Goal: Task Accomplishment & Management: Use online tool/utility

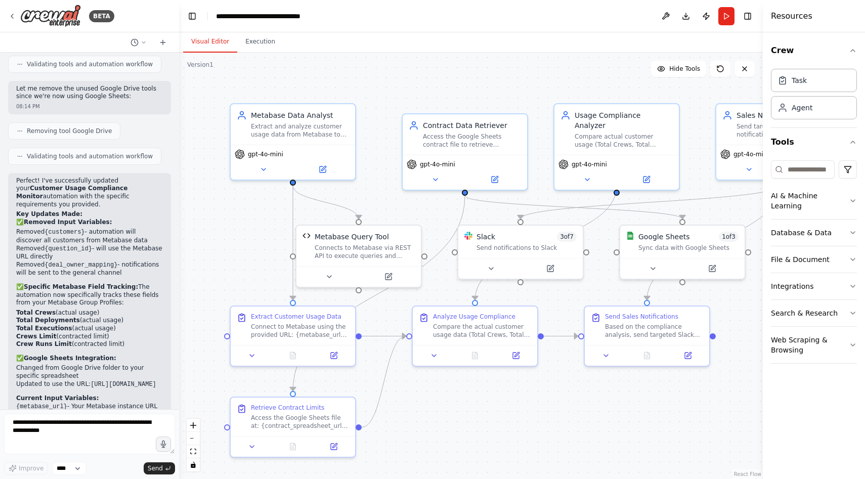
click at [596, 17] on header "**********" at bounding box center [471, 16] width 584 height 32
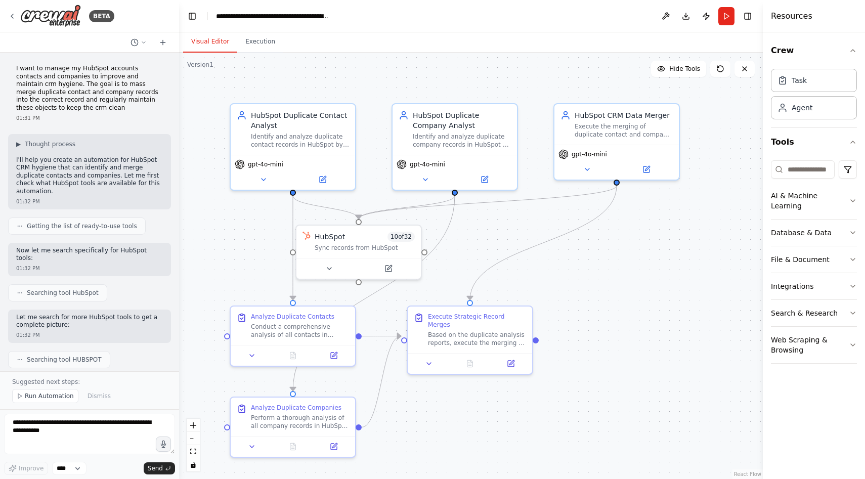
scroll to position [1089, 0]
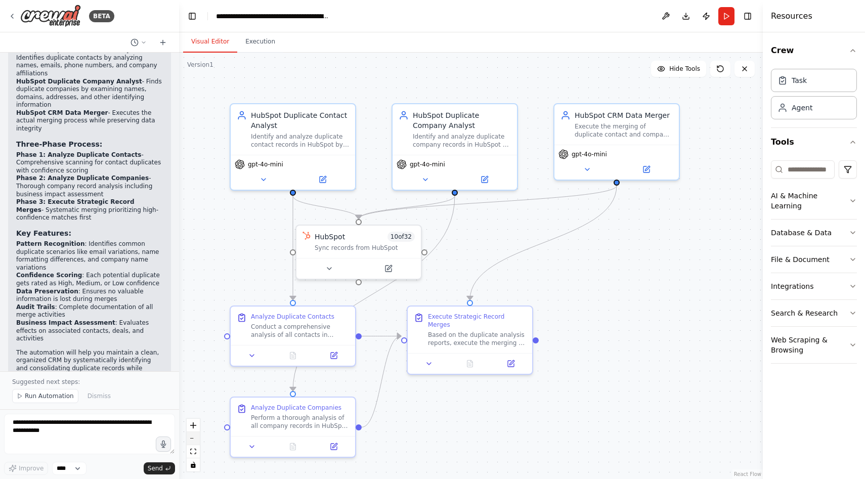
click at [193, 439] on button "zoom out" at bounding box center [193, 438] width 13 height 13
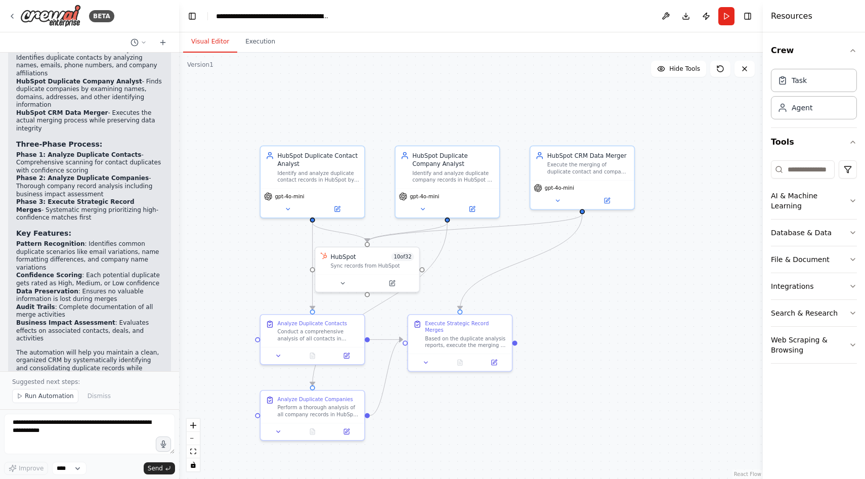
drag, startPoint x: 222, startPoint y: 290, endPoint x: 212, endPoint y: 306, distance: 18.9
click at [212, 306] on div ".deletable-edge-delete-btn { width: 20px; height: 20px; border: 0px solid #ffff…" at bounding box center [471, 266] width 584 height 427
click at [729, 18] on button "Run" at bounding box center [727, 16] width 16 height 18
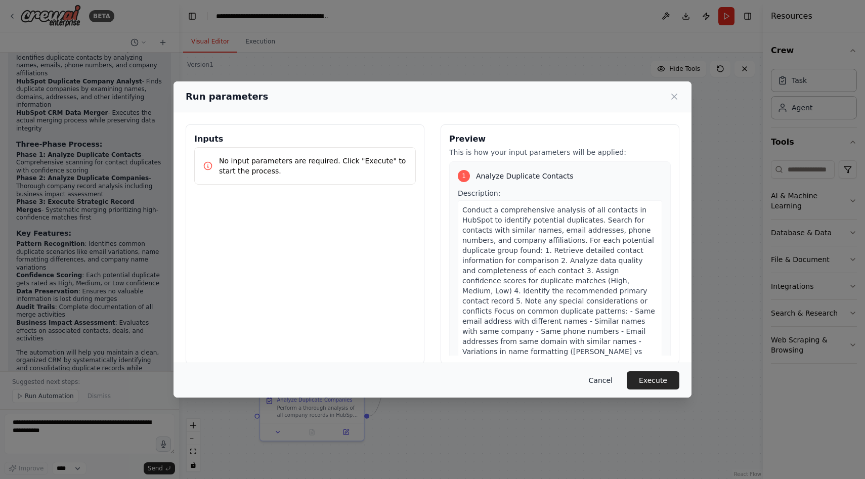
click at [604, 382] on button "Cancel" at bounding box center [601, 380] width 40 height 18
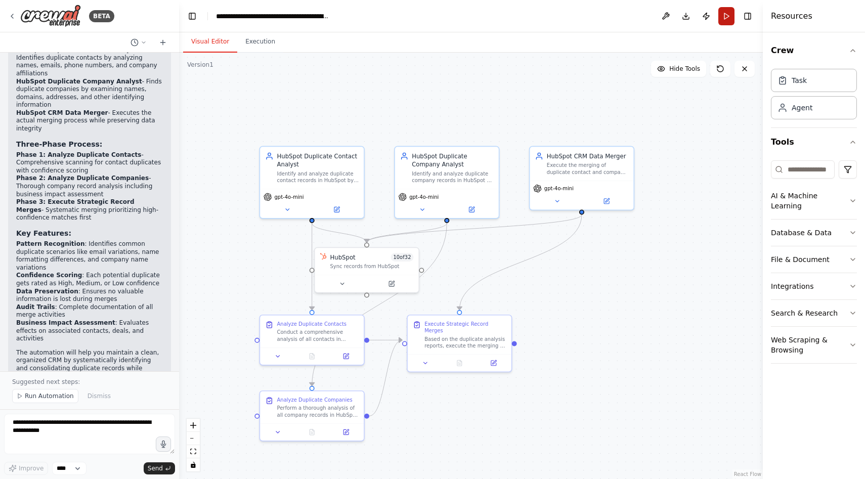
click at [727, 19] on button "Run" at bounding box center [727, 16] width 16 height 18
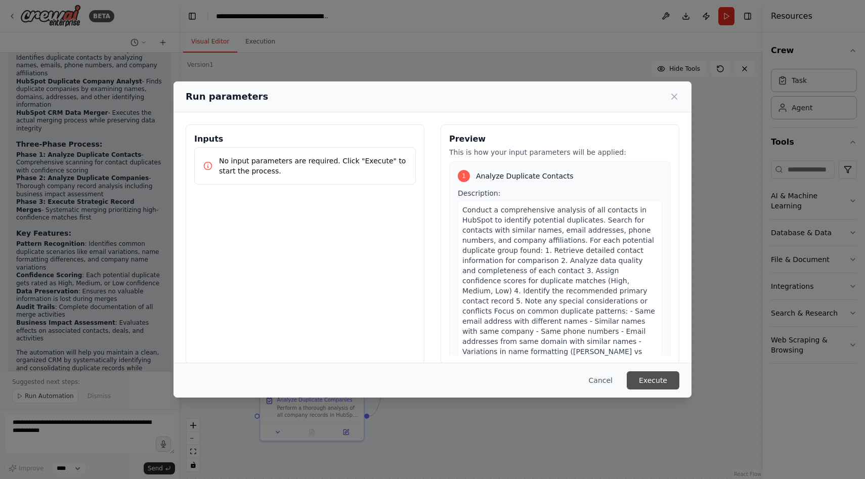
click at [652, 384] on button "Execute" at bounding box center [653, 380] width 53 height 18
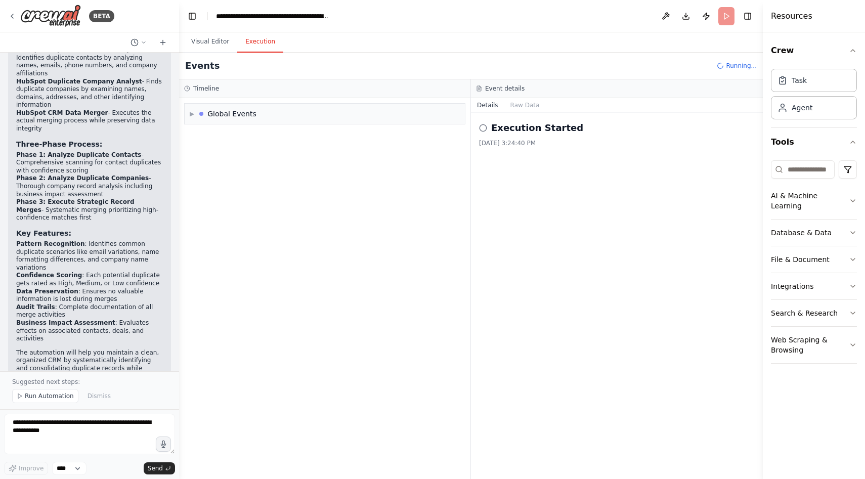
click at [247, 44] on button "Execution" at bounding box center [260, 41] width 46 height 21
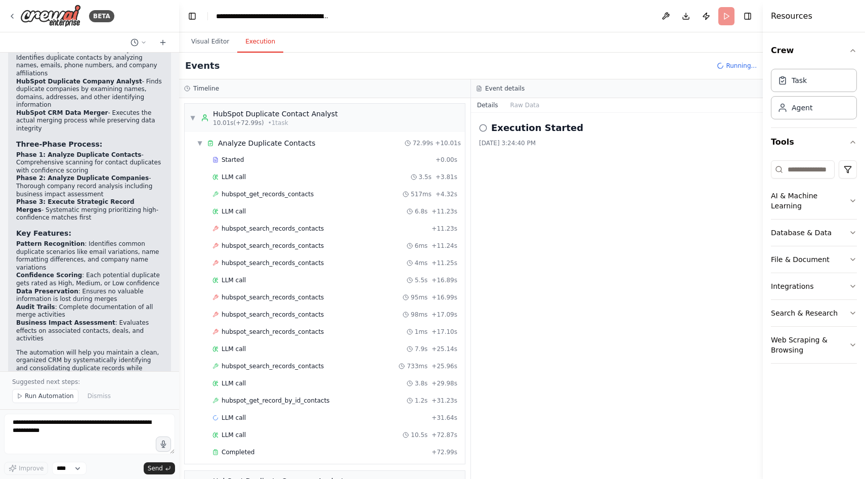
scroll to position [254, 0]
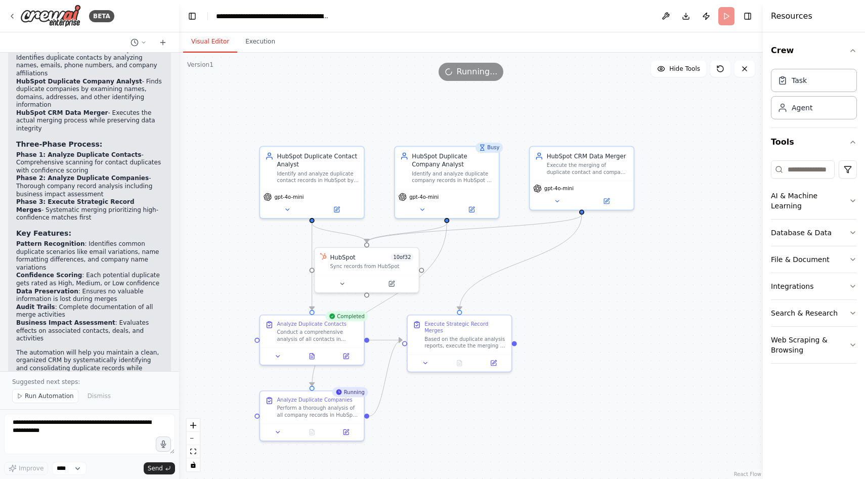
click at [216, 40] on button "Visual Editor" at bounding box center [210, 41] width 54 height 21
click at [558, 79] on div "Running..." at bounding box center [471, 72] width 584 height 18
click at [258, 36] on button "Execution" at bounding box center [260, 41] width 46 height 21
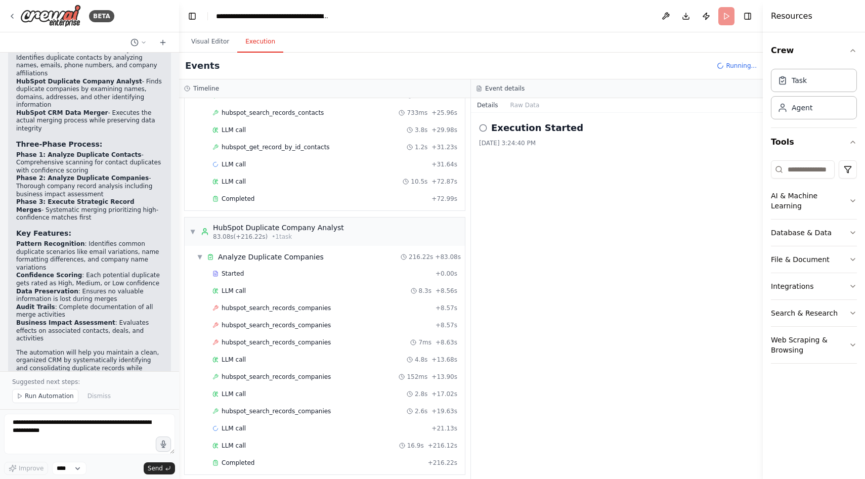
scroll to position [414, 0]
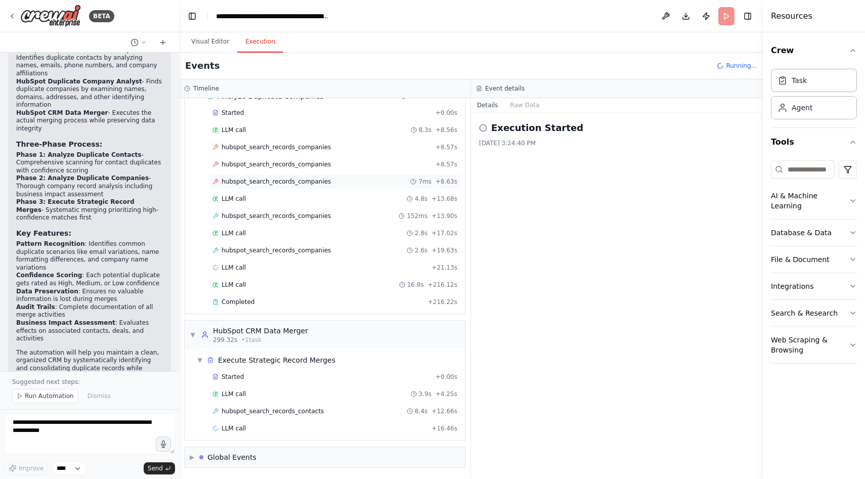
click at [270, 179] on span "hubspot_search_records_companies" at bounding box center [276, 182] width 109 height 8
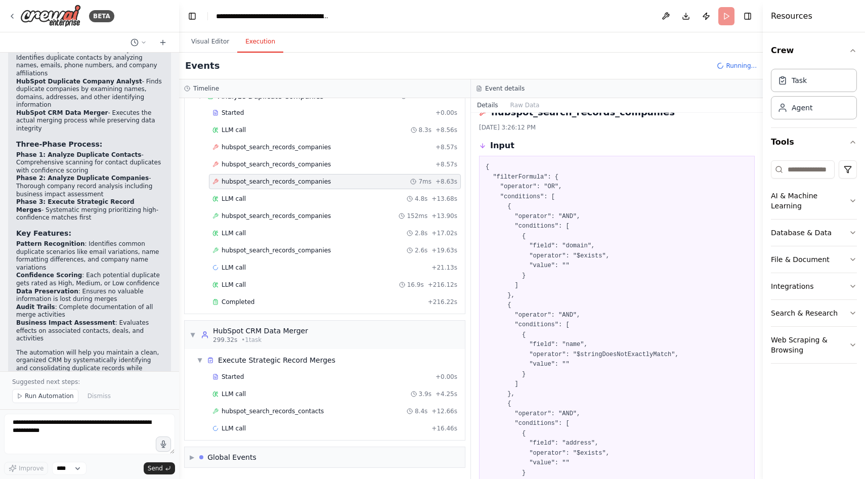
scroll to position [235, 0]
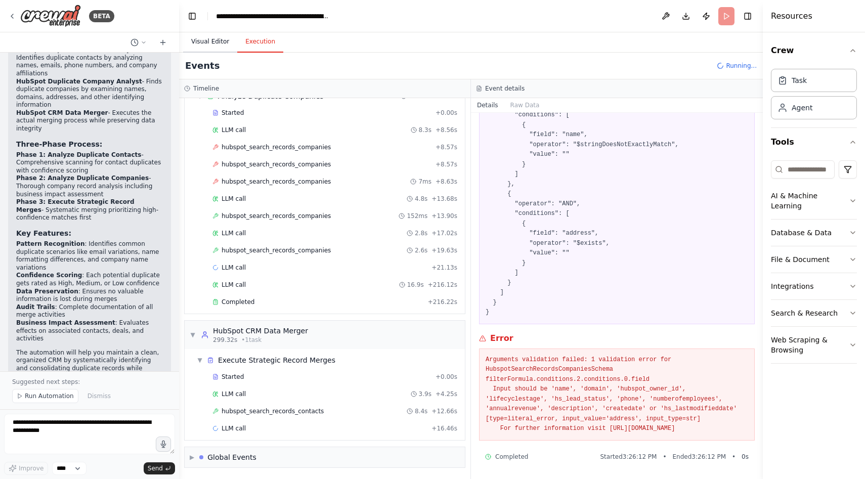
click at [208, 39] on button "Visual Editor" at bounding box center [210, 41] width 54 height 21
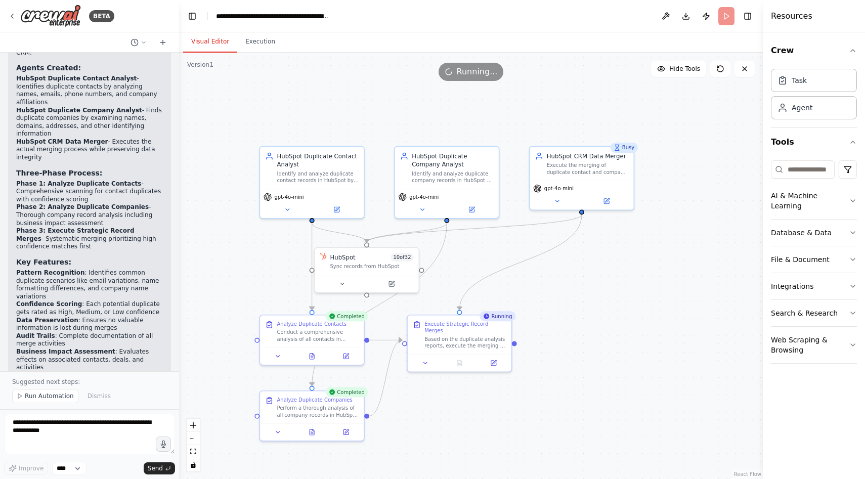
scroll to position [1089, 0]
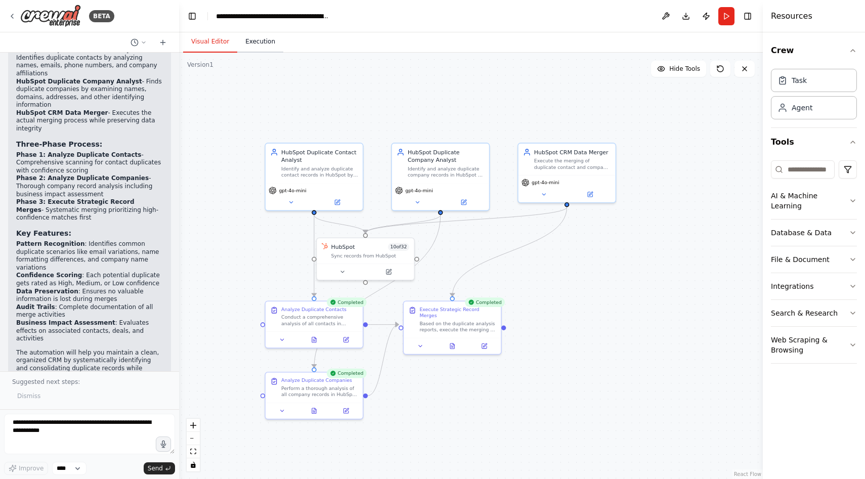
click at [257, 47] on button "Execution" at bounding box center [260, 41] width 46 height 21
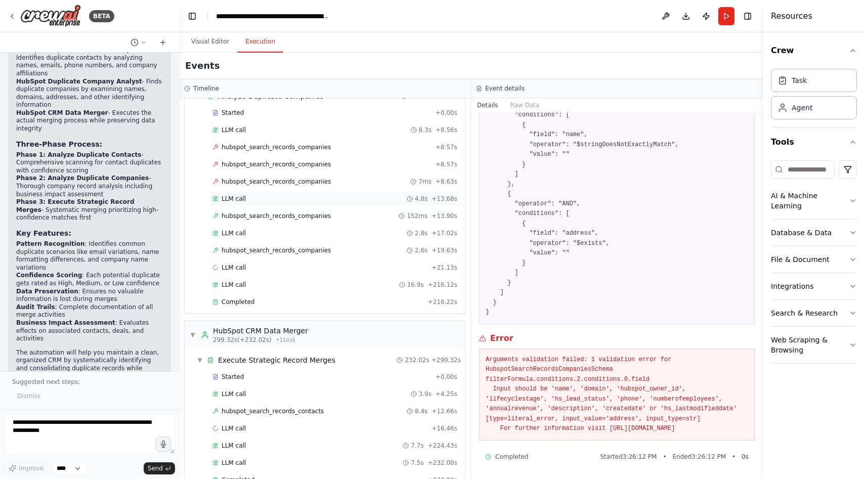
scroll to position [466, 0]
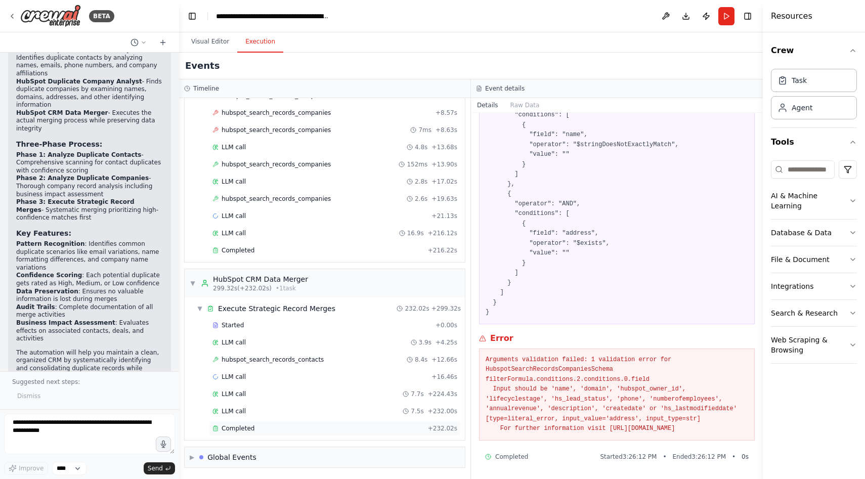
click at [262, 430] on div "Completed" at bounding box center [319, 429] width 212 height 8
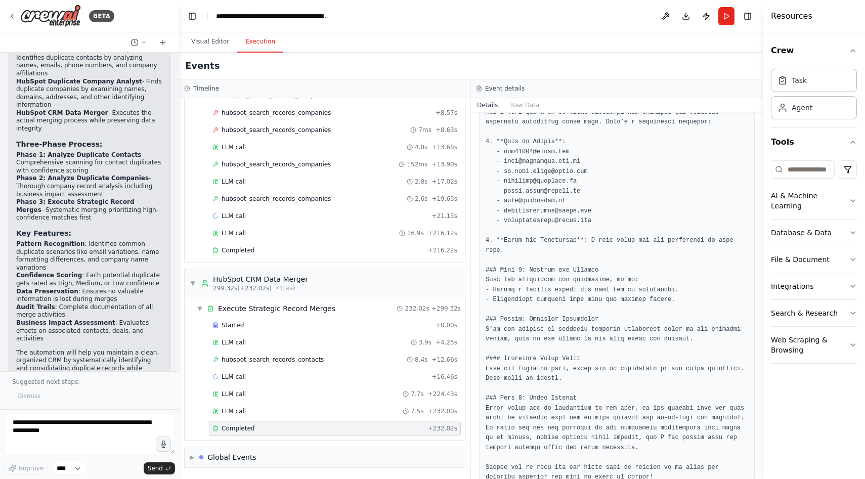
scroll to position [165, 0]
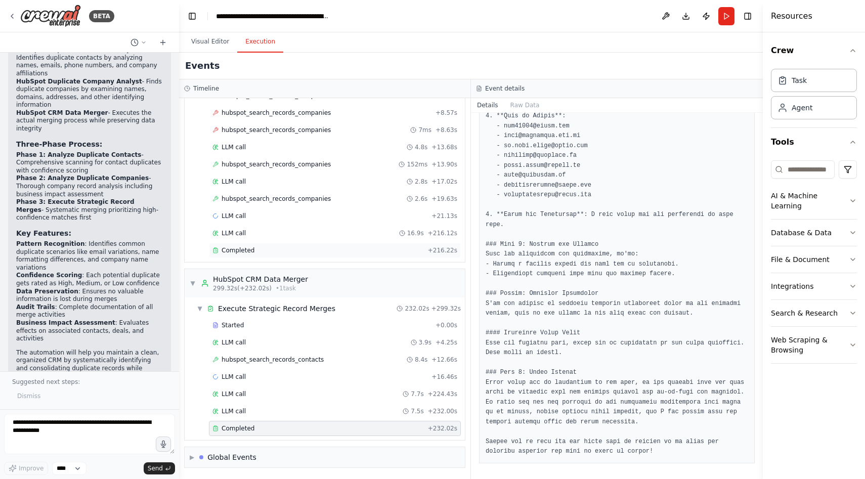
click at [254, 250] on div "Completed" at bounding box center [319, 250] width 212 height 8
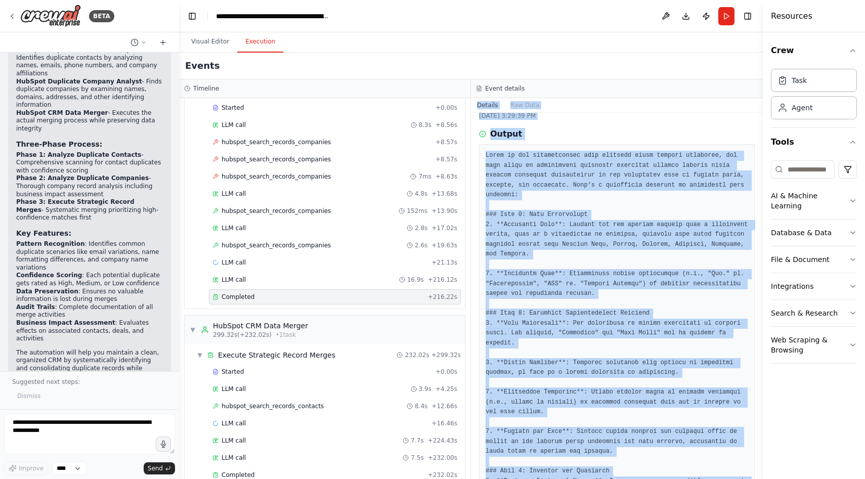
scroll to position [0, 0]
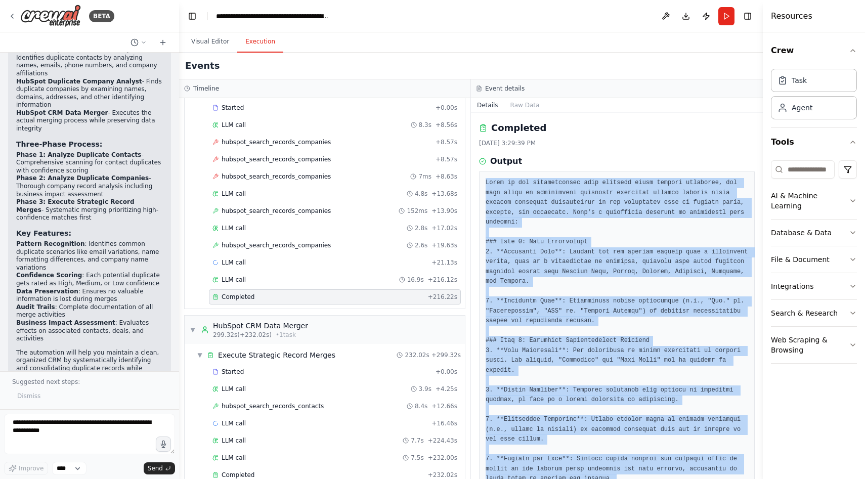
drag, startPoint x: 668, startPoint y: 452, endPoint x: 481, endPoint y: 185, distance: 327.0
copy pre "Based on the comprehensive data provided about various companies, the next step…"
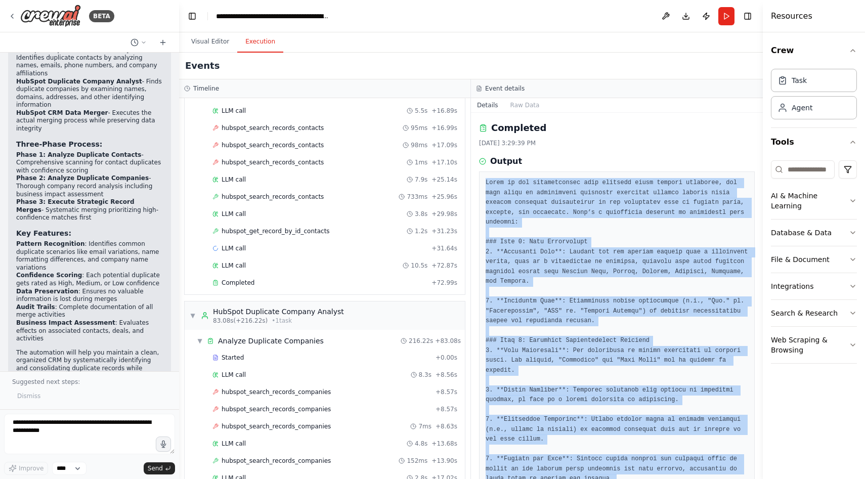
scroll to position [171, 0]
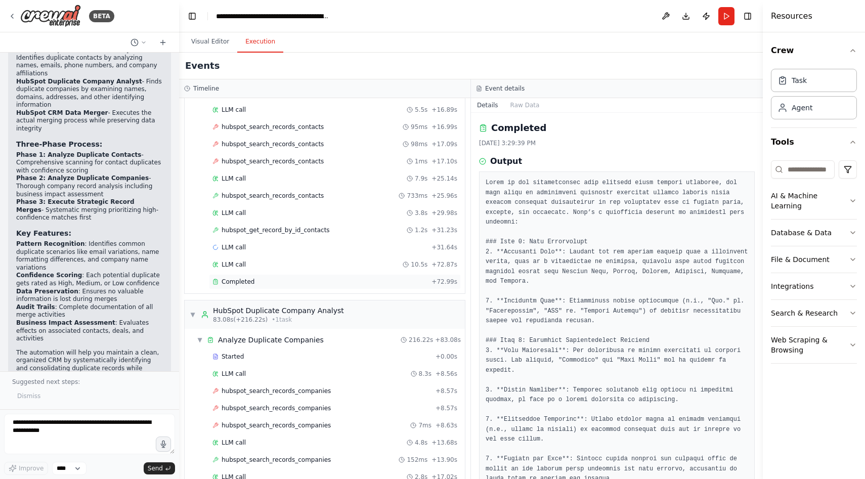
click at [292, 281] on div "Completed" at bounding box center [320, 282] width 215 height 8
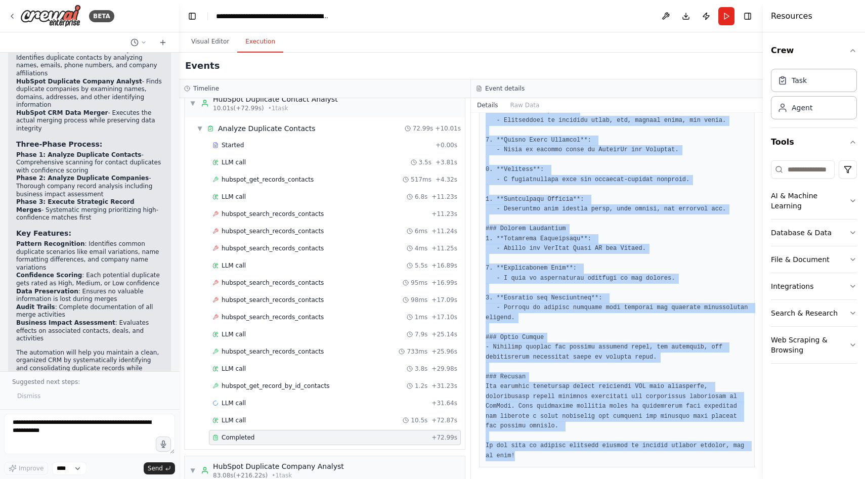
scroll to position [452, 0]
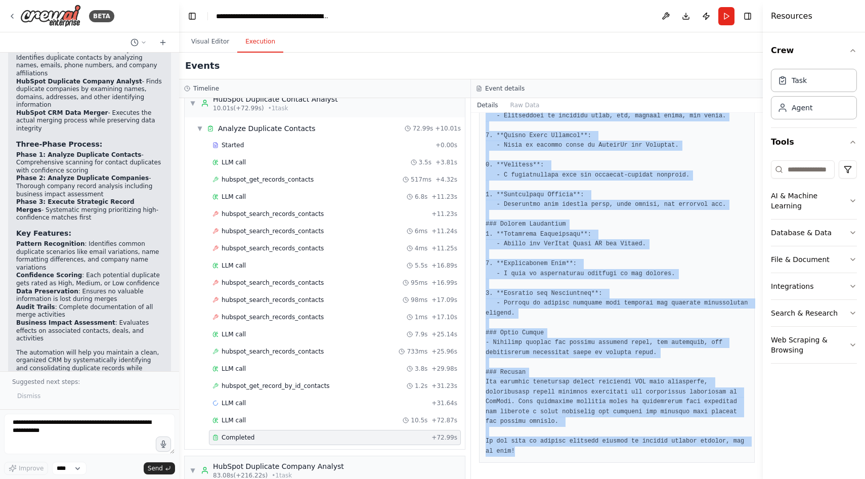
drag, startPoint x: 485, startPoint y: 184, endPoint x: 570, endPoint y: 451, distance: 280.9
click at [570, 451] on pre at bounding box center [617, 91] width 263 height 730
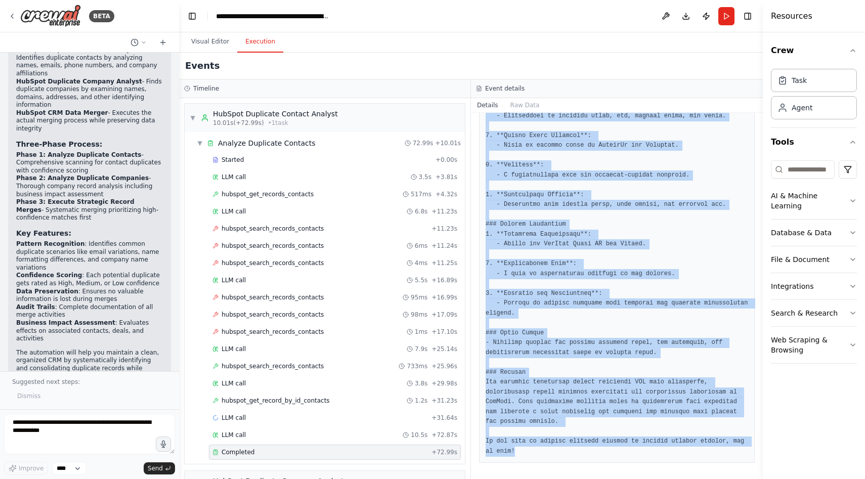
scroll to position [0, 0]
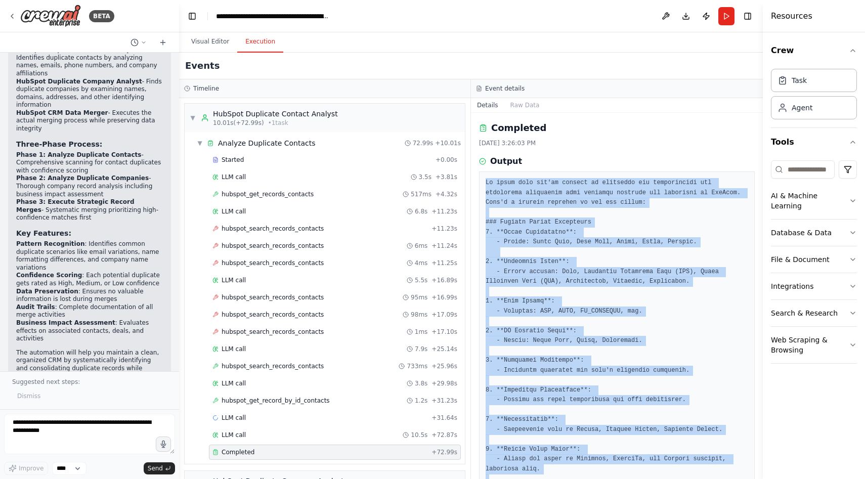
copy pre "It looks like you're looking to summarize the capabilities and parameters assoc…"
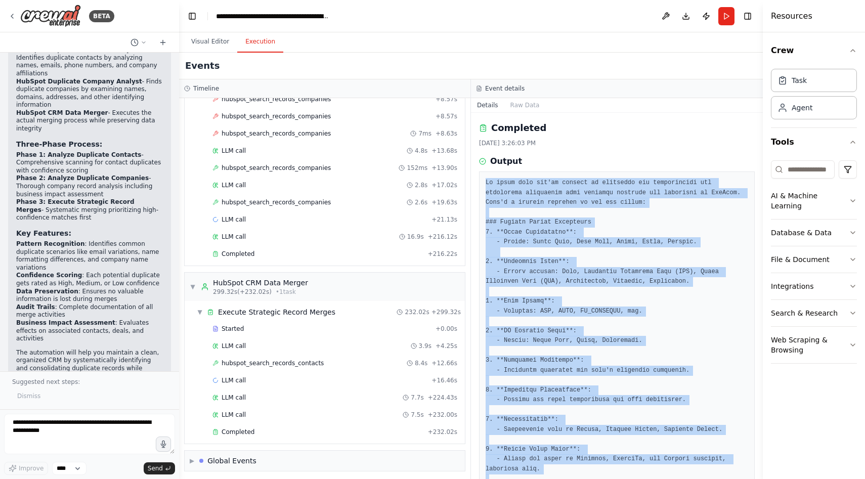
scroll to position [466, 0]
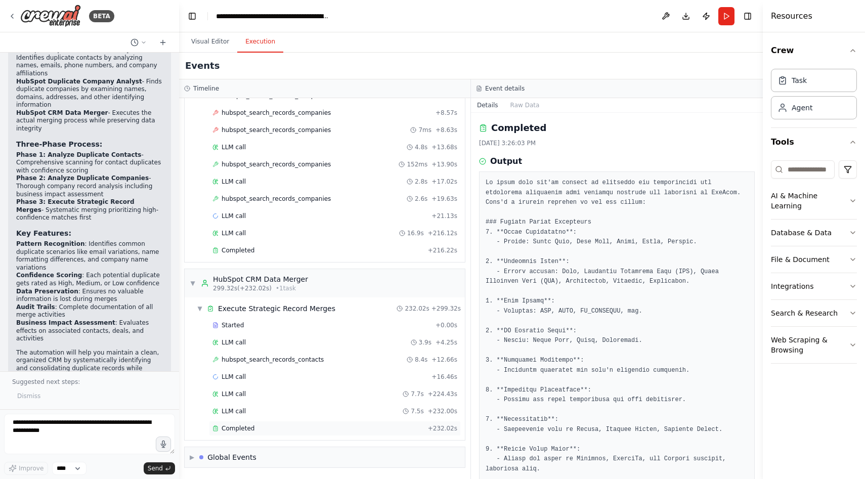
click at [256, 430] on div "Completed" at bounding box center [319, 429] width 212 height 8
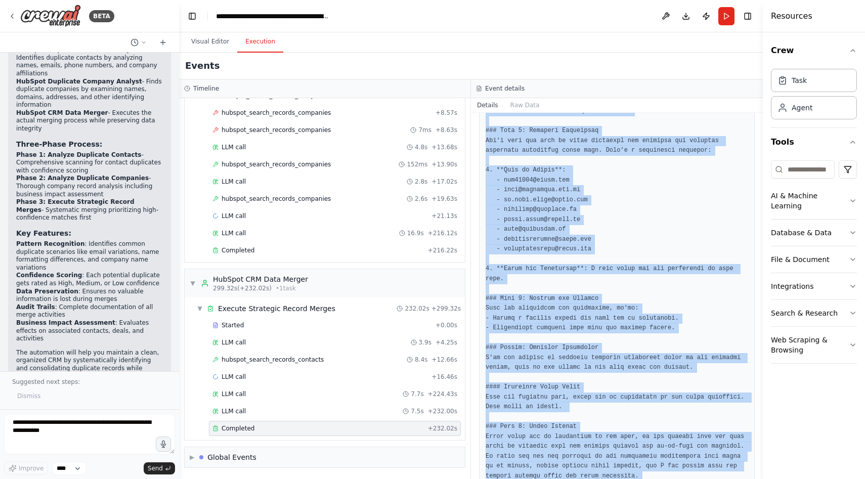
scroll to position [165, 0]
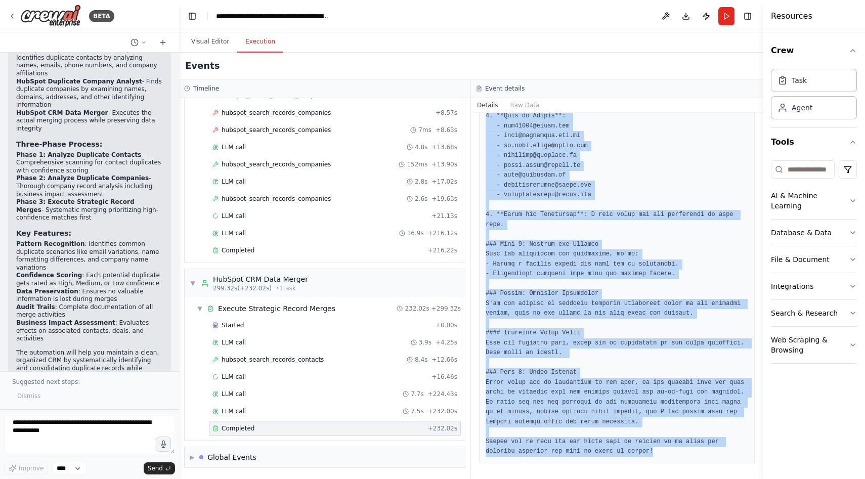
drag, startPoint x: 486, startPoint y: 182, endPoint x: 615, endPoint y: 479, distance: 323.6
click at [615, 479] on div "Completed 8/26/2025, 3:33:31 PM Output" at bounding box center [617, 296] width 292 height 366
copy pre "To move forward with identifying duplicate contacts based on the email addresse…"
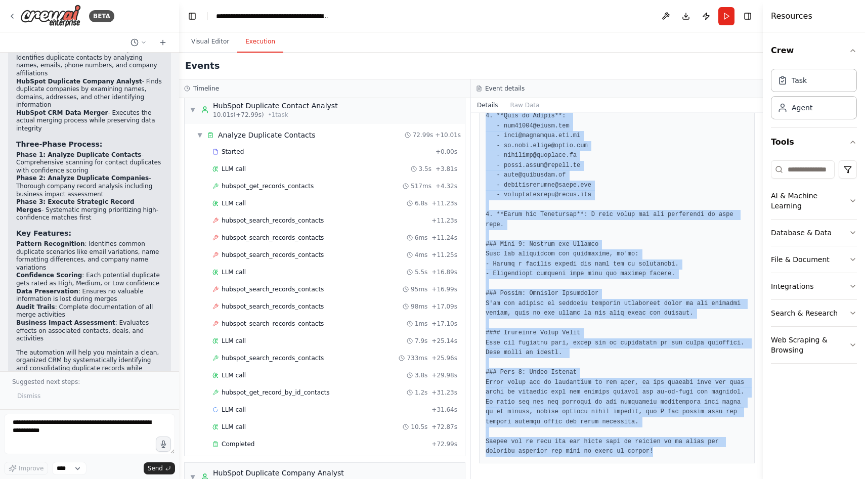
scroll to position [0, 0]
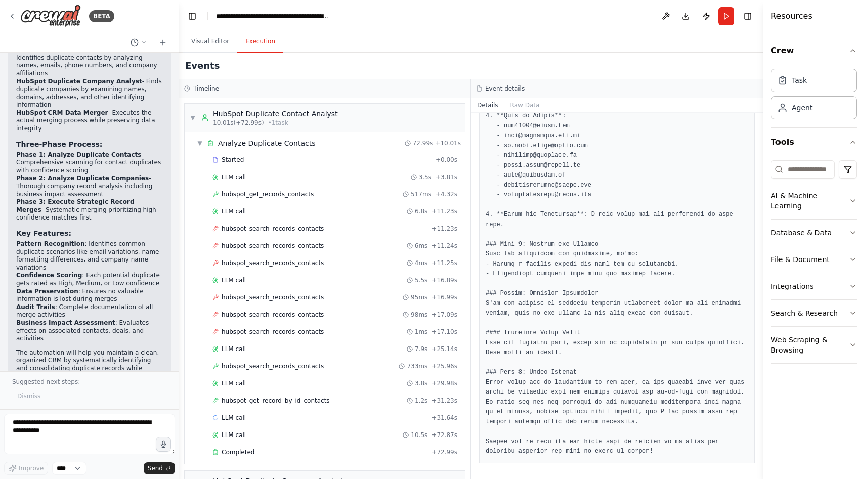
click at [443, 91] on div "Timeline" at bounding box center [324, 89] width 281 height 8
click at [463, 18] on header "**********" at bounding box center [471, 16] width 584 height 32
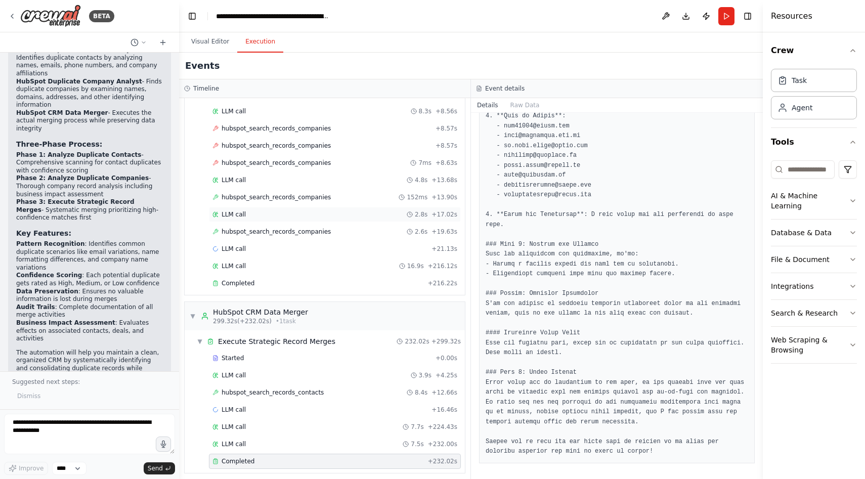
scroll to position [466, 0]
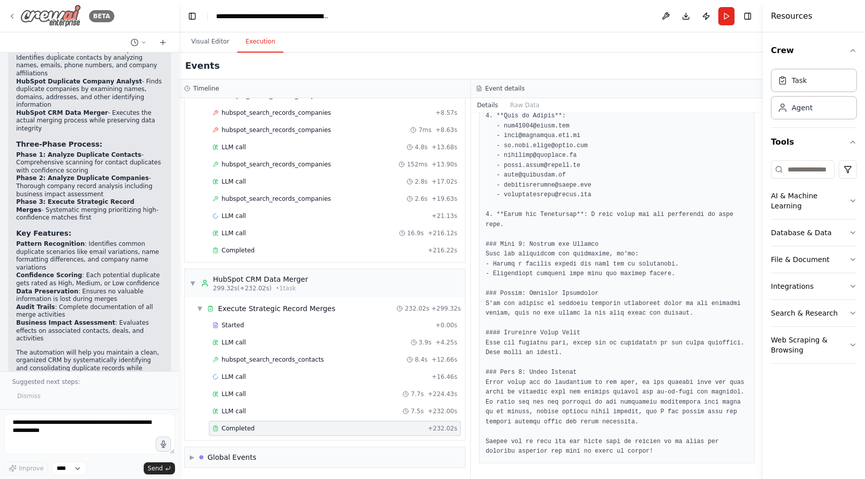
click at [60, 16] on img at bounding box center [50, 16] width 61 height 23
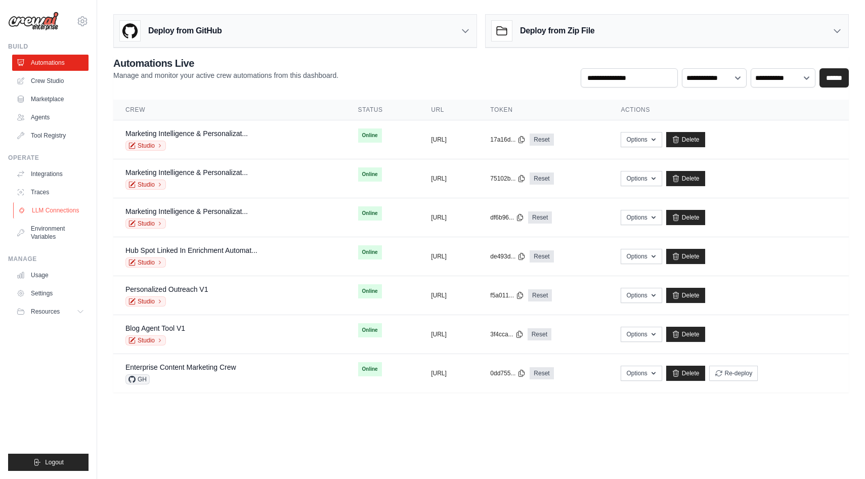
click at [50, 211] on link "LLM Connections" at bounding box center [51, 210] width 76 height 16
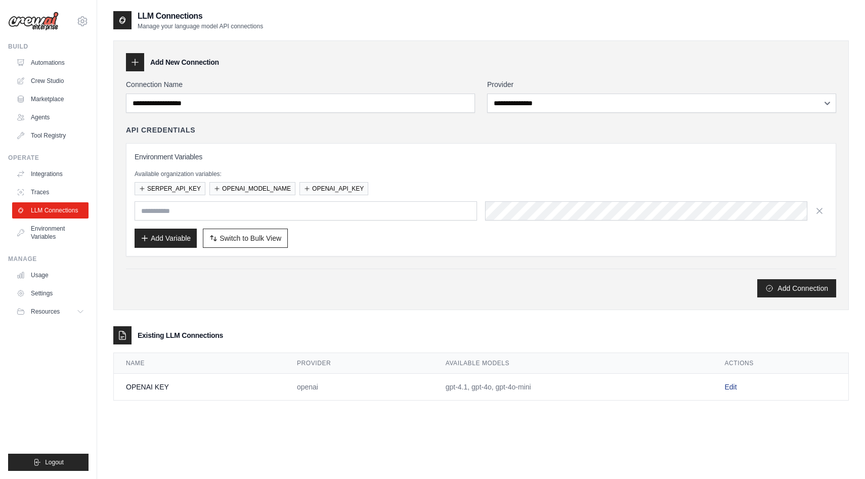
click at [730, 389] on link "Edit" at bounding box center [731, 387] width 12 height 8
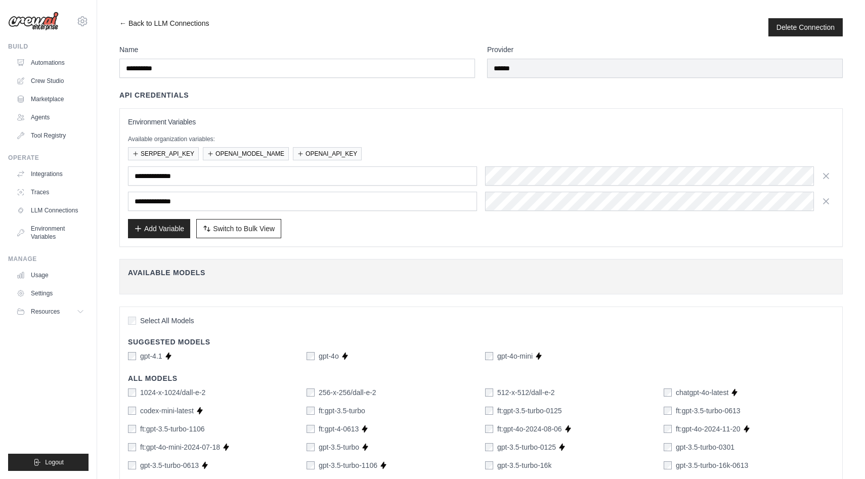
click at [146, 21] on link "← Back to LLM Connections" at bounding box center [164, 27] width 90 height 18
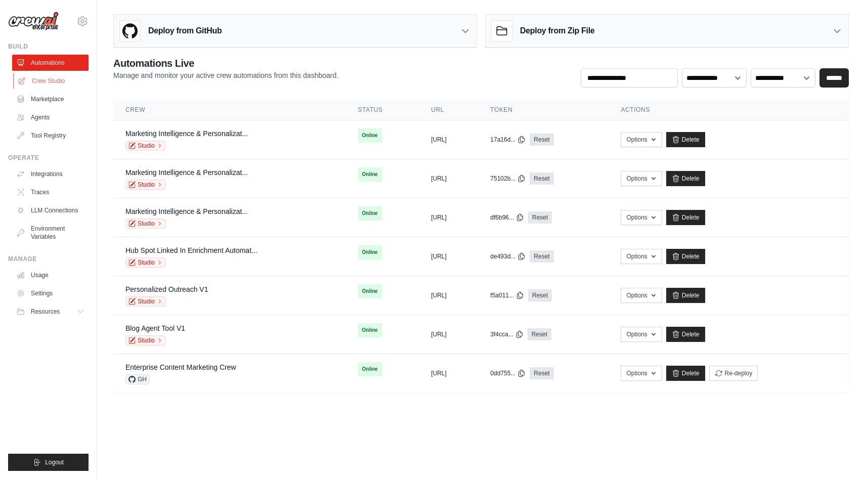
click at [50, 83] on link "Crew Studio" at bounding box center [51, 81] width 76 height 16
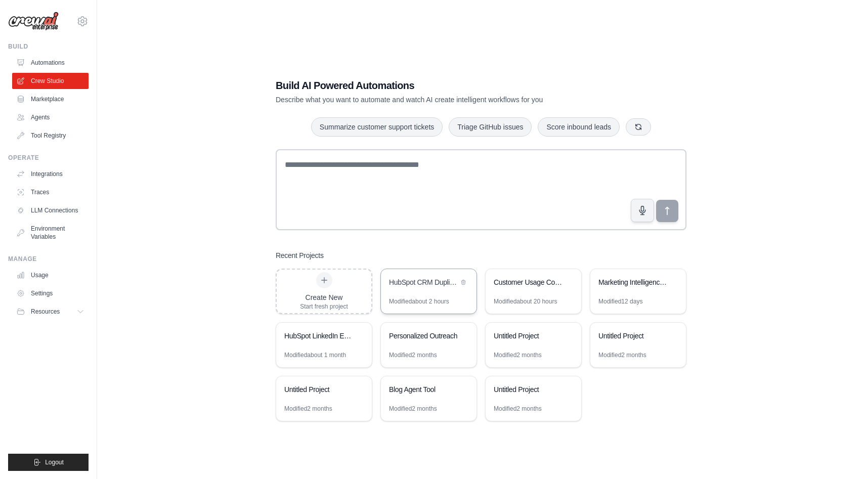
click at [426, 290] on div "HubSpot CRM Duplicate Cleanup & Hygiene Automation" at bounding box center [429, 283] width 96 height 28
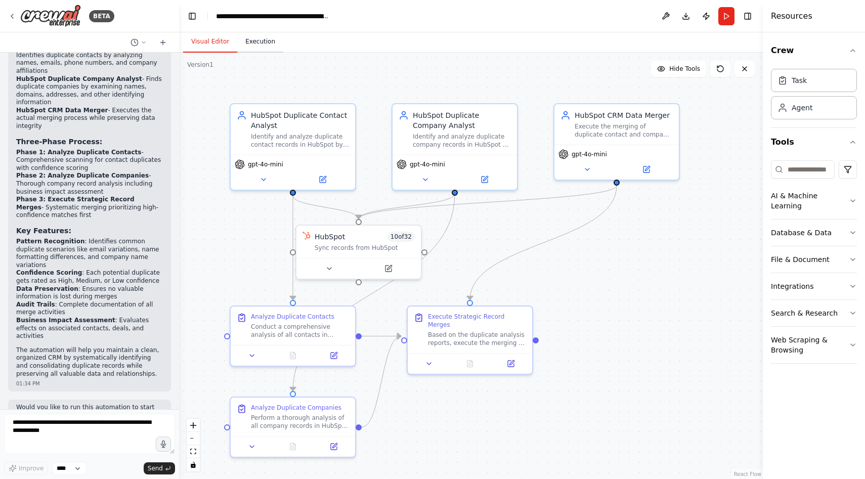
scroll to position [1052, 0]
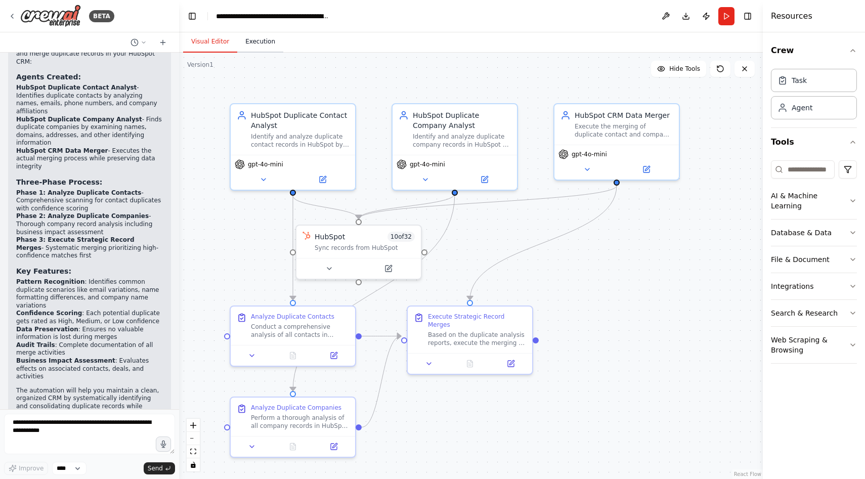
click at [243, 40] on button "Execution" at bounding box center [260, 41] width 46 height 21
click at [215, 41] on button "Visual Editor" at bounding box center [210, 41] width 54 height 21
click at [666, 15] on button at bounding box center [666, 16] width 16 height 18
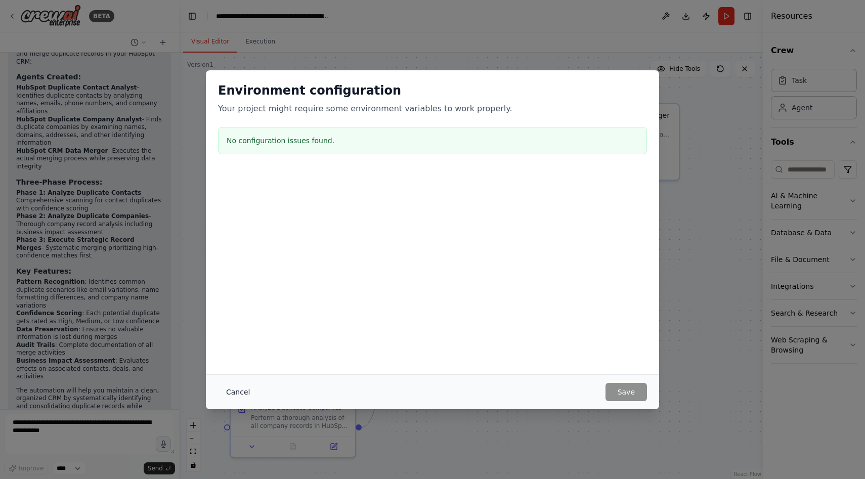
click at [235, 393] on button "Cancel" at bounding box center [238, 392] width 40 height 18
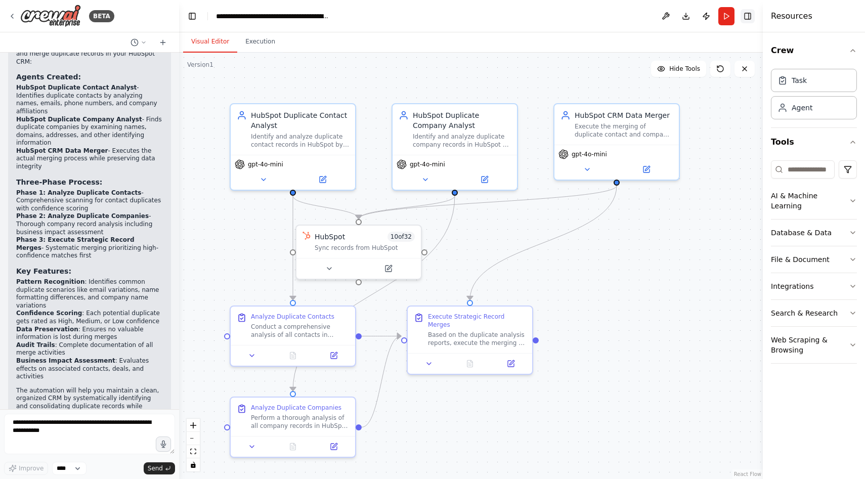
click at [750, 14] on button "Toggle Right Sidebar" at bounding box center [748, 16] width 14 height 14
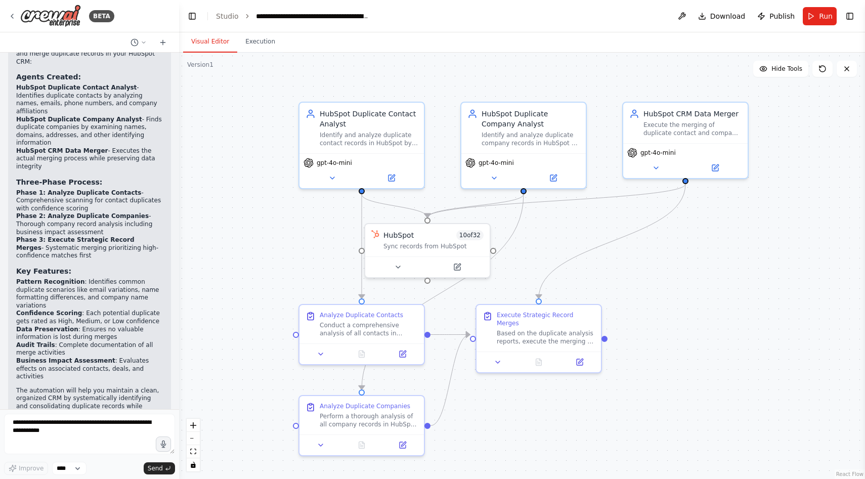
drag, startPoint x: 233, startPoint y: 245, endPoint x: 302, endPoint y: 243, distance: 68.8
click at [302, 243] on div ".deletable-edge-delete-btn { width: 20px; height: 20px; border: 0px solid #ffff…" at bounding box center [522, 266] width 686 height 427
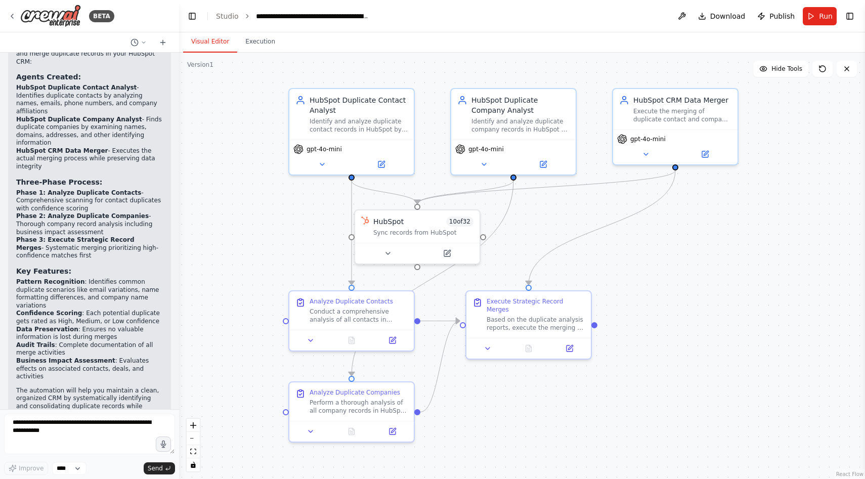
drag, startPoint x: 302, startPoint y: 243, endPoint x: 291, endPoint y: 230, distance: 17.0
click at [291, 230] on div ".deletable-edge-delete-btn { width: 20px; height: 20px; border: 0px solid #ffff…" at bounding box center [522, 266] width 686 height 427
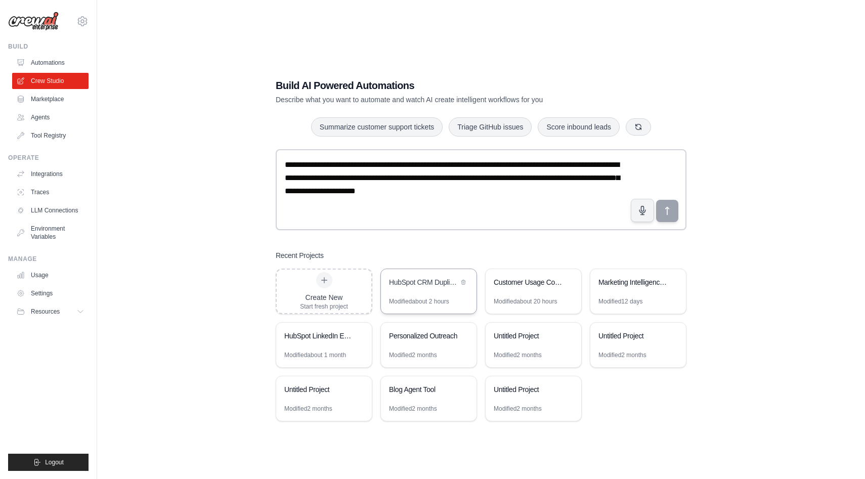
click at [443, 289] on div "HubSpot CRM Duplicate Cleanup & Hygiene Automation" at bounding box center [429, 283] width 96 height 28
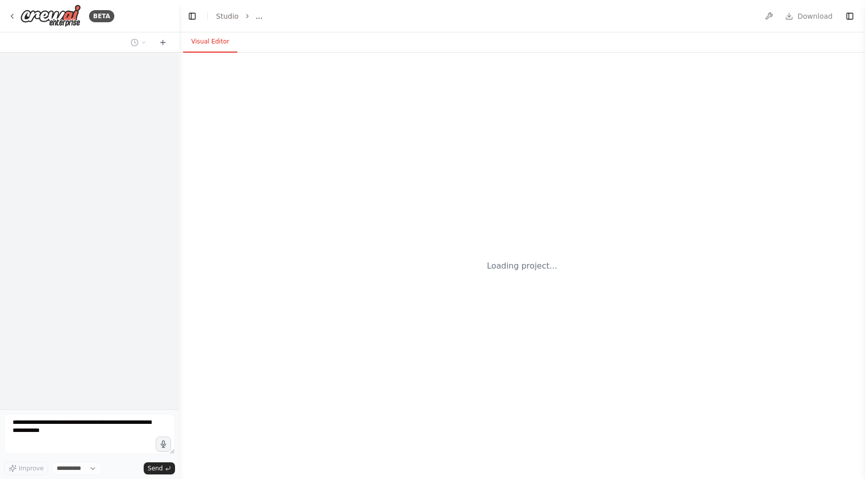
select select "****"
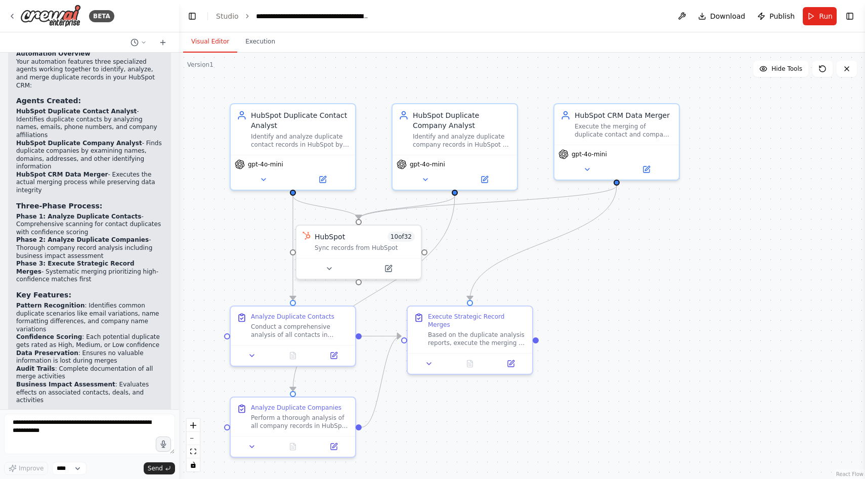
scroll to position [1052, 0]
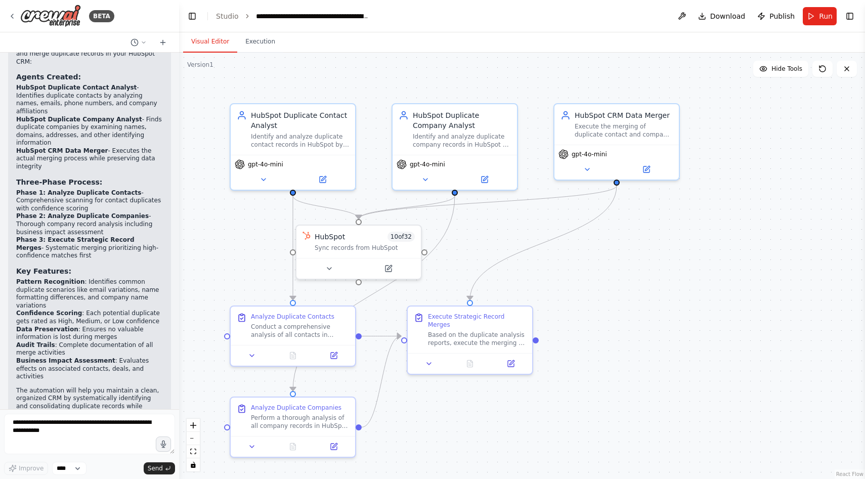
click at [107, 387] on p "The automation will help you maintain a clean, organized CRM by systematically …" at bounding box center [89, 402] width 147 height 31
click at [619, 13] on header "**********" at bounding box center [522, 16] width 686 height 32
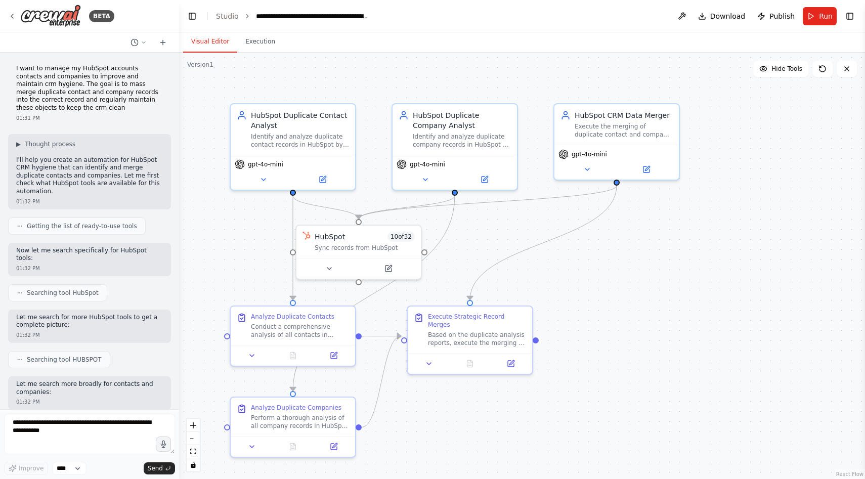
scroll to position [1052, 0]
